Goal: Task Accomplishment & Management: Manage account settings

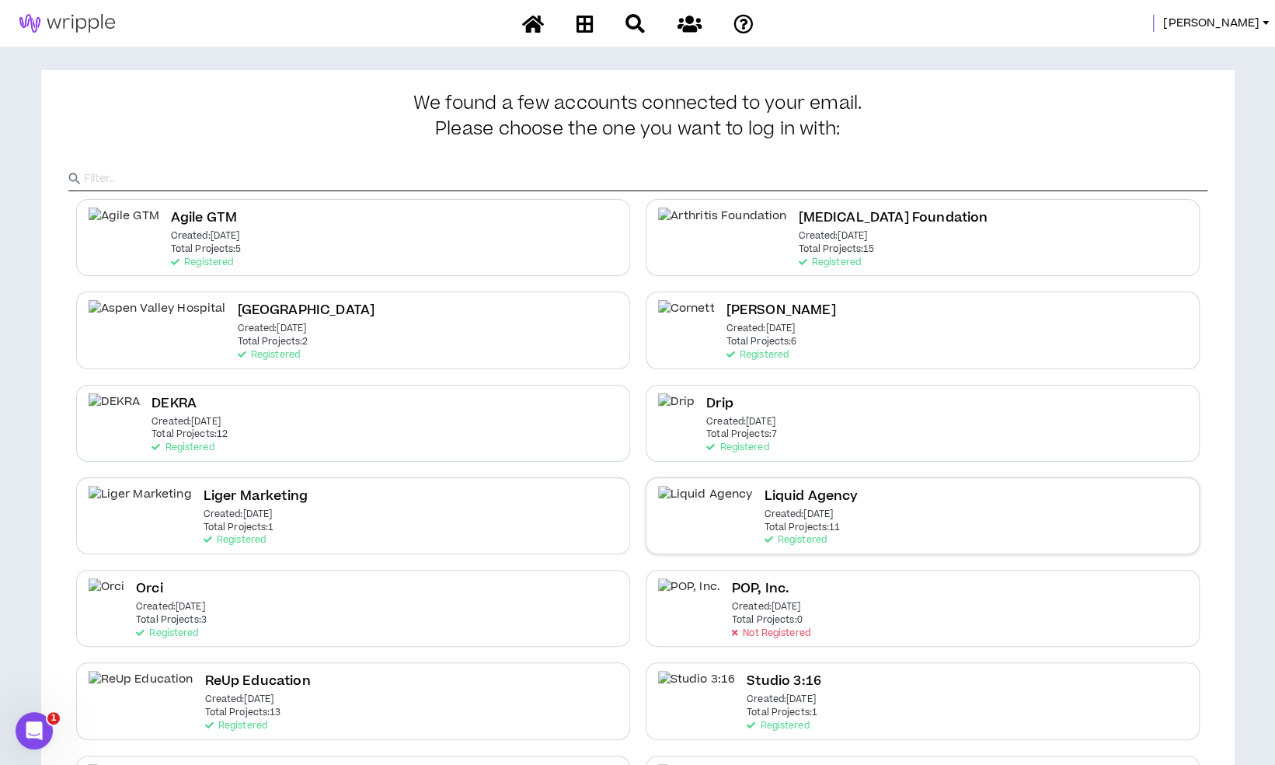
click at [806, 533] on div "Liquid Agency Created: [DATE] Total Projects: 11 Registered" at bounding box center [923, 515] width 554 height 77
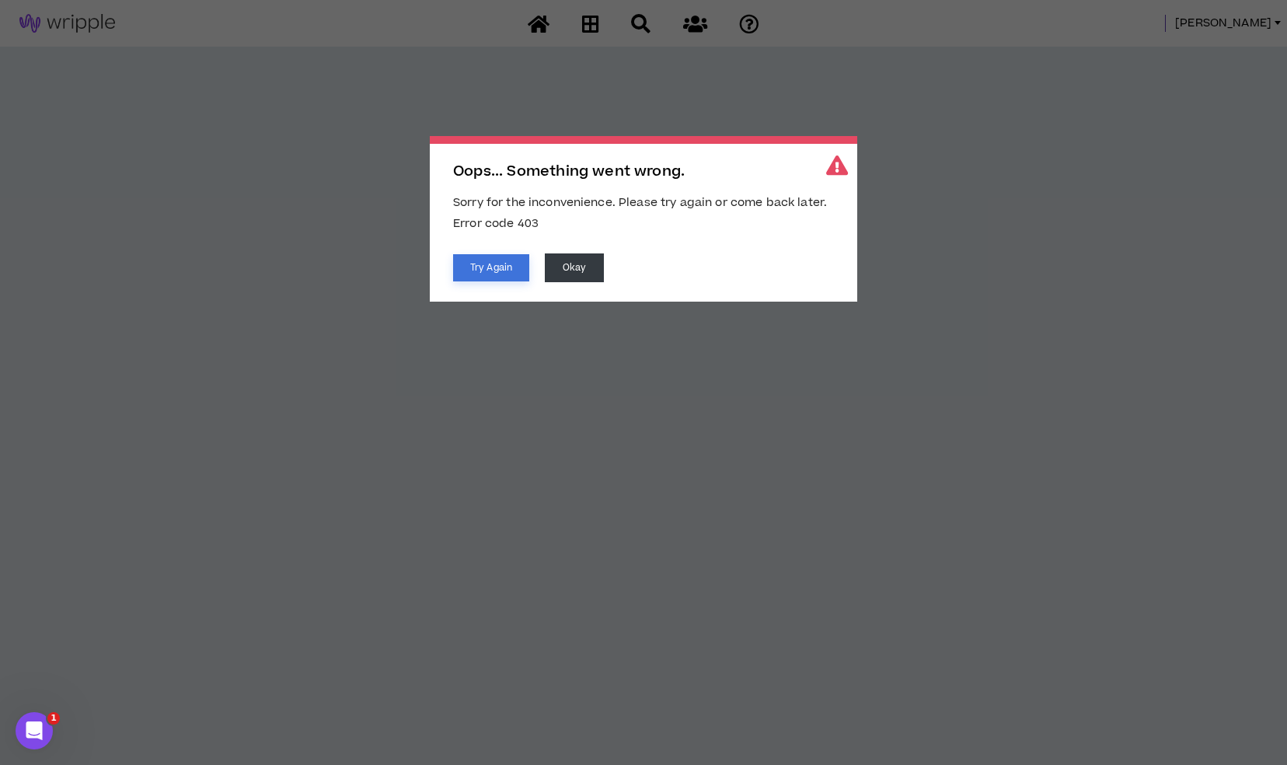
click at [487, 264] on button "Try Again" at bounding box center [491, 267] width 76 height 27
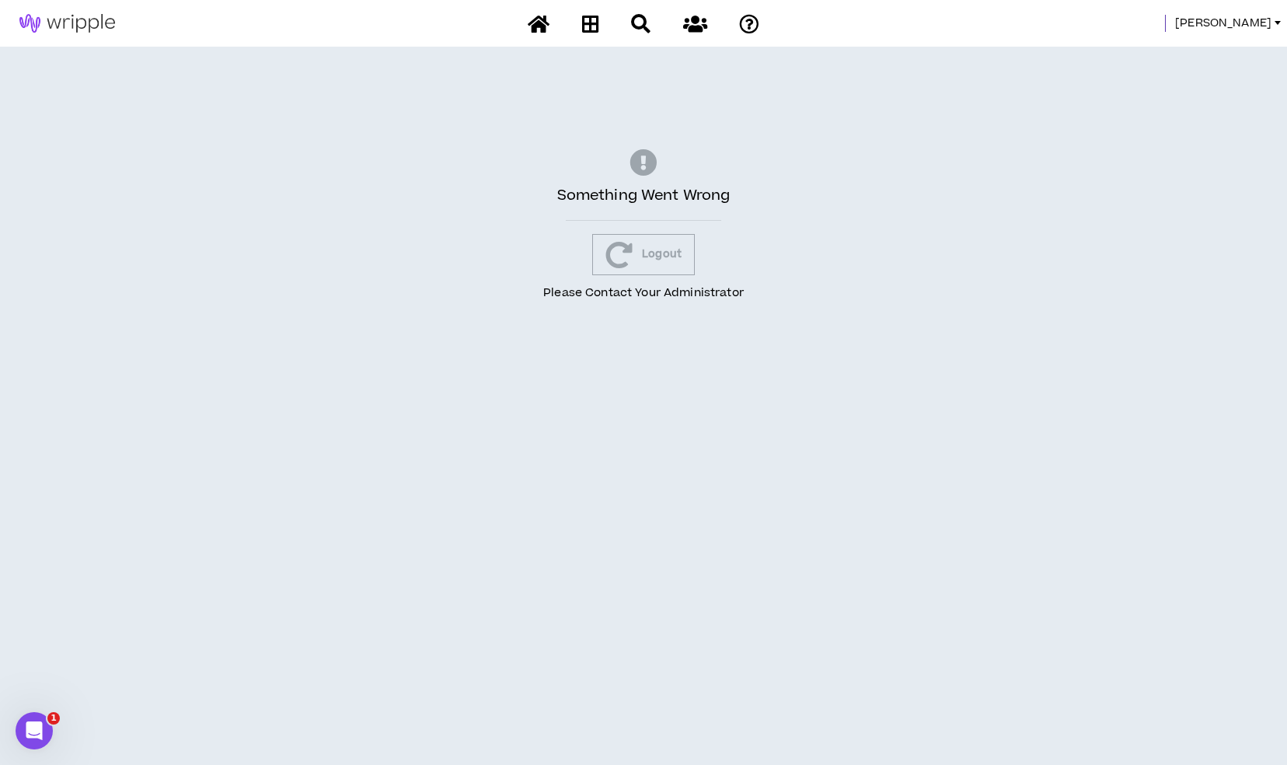
click at [1248, 25] on span "[PERSON_NAME]" at bounding box center [1223, 23] width 96 height 17
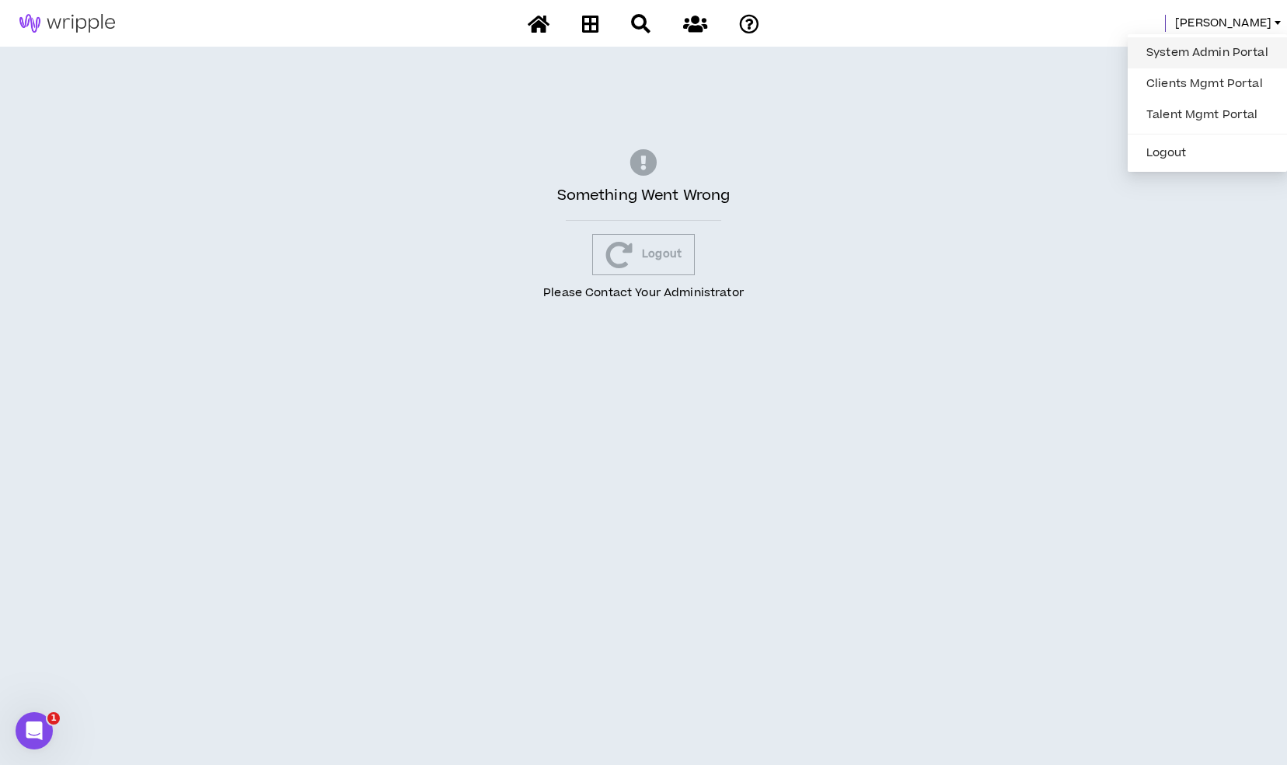
click at [1217, 51] on link "System Admin Portal" at bounding box center [1207, 52] width 141 height 23
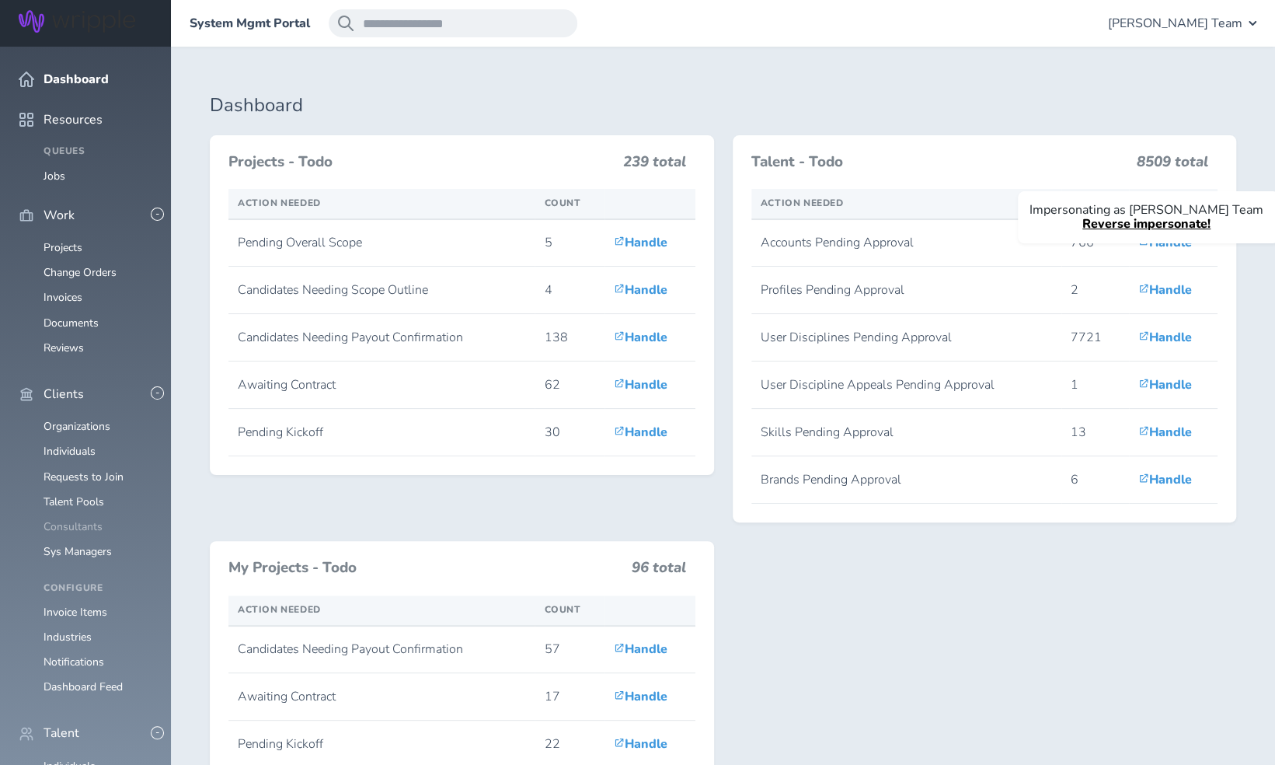
click at [90, 519] on link "Consultants" at bounding box center [73, 526] width 59 height 15
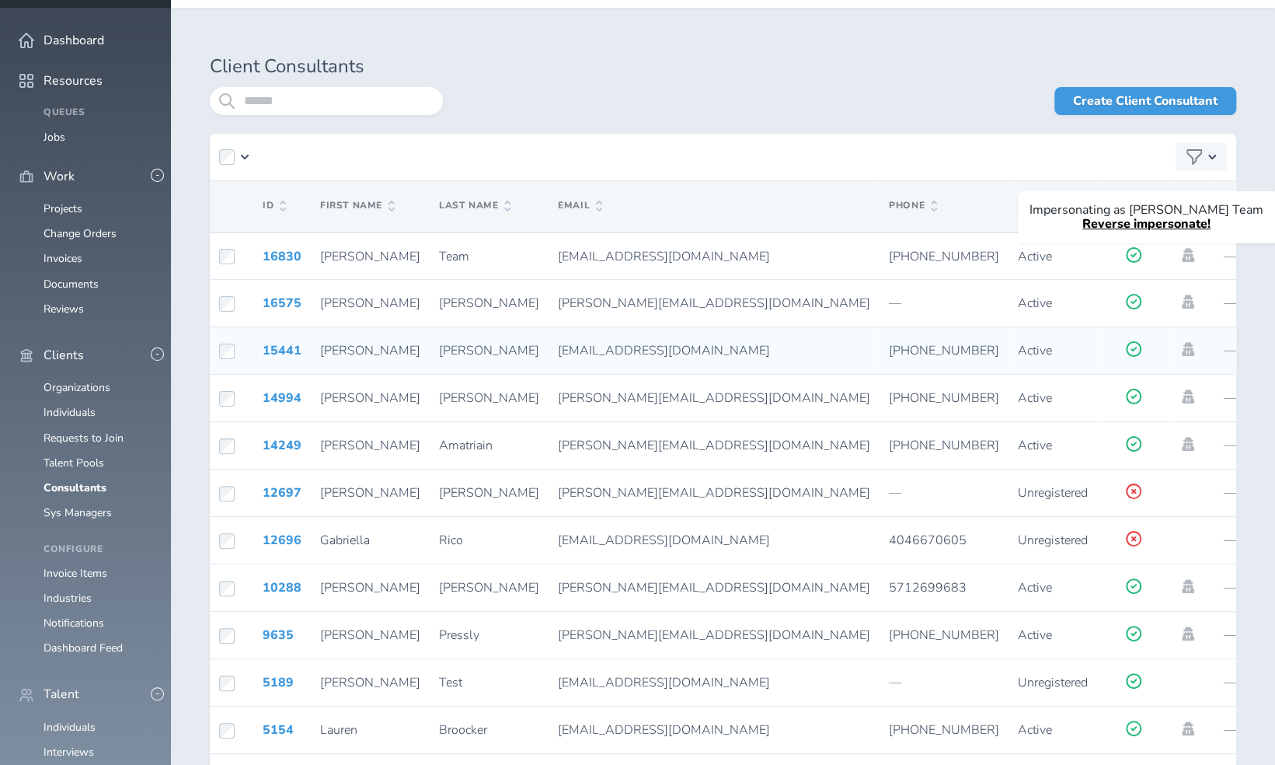
scroll to position [40, 0]
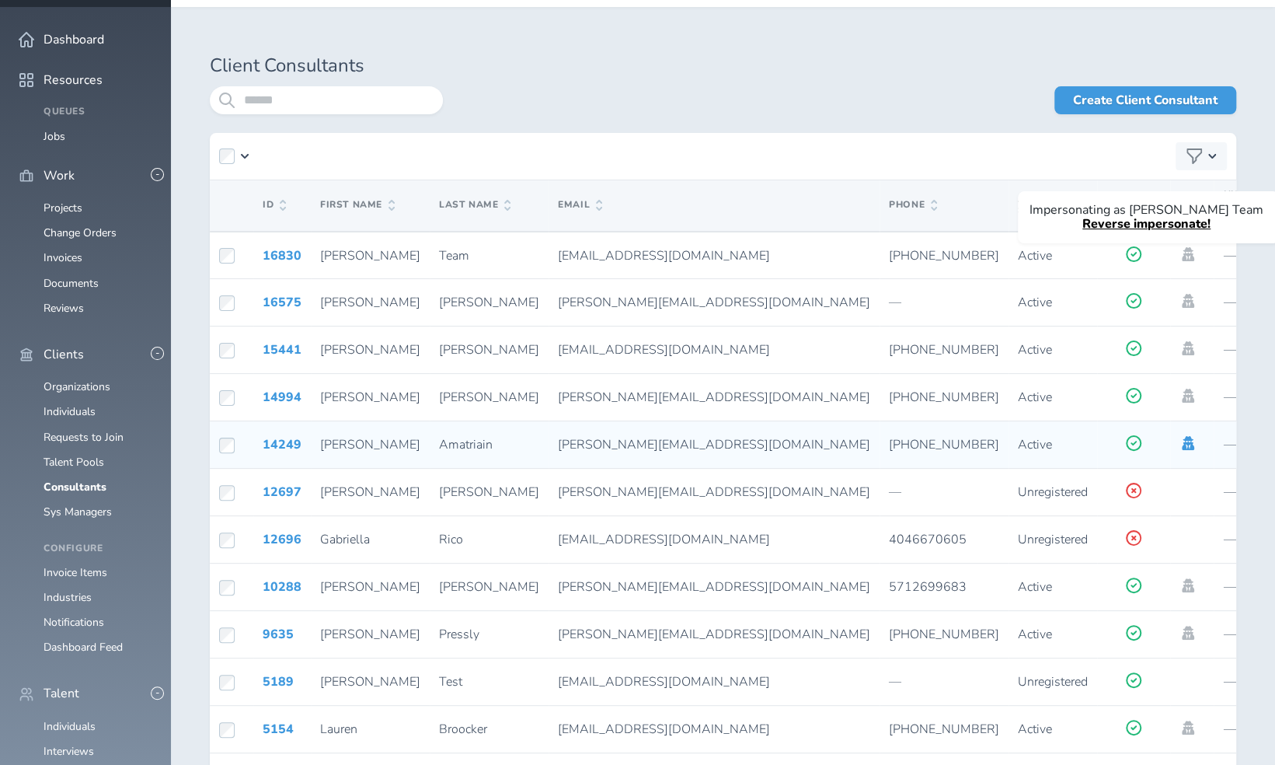
click at [1180, 444] on icon at bounding box center [1188, 443] width 17 height 14
